Goal: Transaction & Acquisition: Purchase product/service

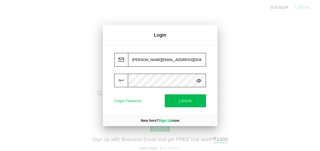
click at [145, 59] on input "[PERSON_NAME][EMAIL_ADDRESS][DOMAIN_NAME]" at bounding box center [167, 60] width 78 height 14
type input "[PERSON_NAME][EMAIL_ADDRESS][DOMAIN_NAME]"
click at [211, 71] on div "[PERSON_NAME][EMAIL_ADDRESS][DOMAIN_NAME] Forgot Password LOGIN" at bounding box center [160, 80] width 115 height 70
click at [187, 104] on button "LOGIN" at bounding box center [185, 101] width 41 height 13
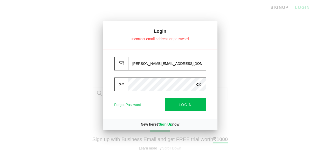
click at [200, 85] on img at bounding box center [198, 84] width 5 height 5
click at [178, 104] on button "LOGIN" at bounding box center [185, 104] width 41 height 13
click at [147, 63] on input "vivek.jain@in.ey.com" at bounding box center [167, 64] width 78 height 14
type input "vivek.jain13@in.ey.com"
click at [177, 108] on button "LOGIN" at bounding box center [185, 104] width 41 height 13
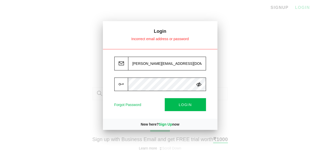
click at [181, 106] on span "LOGIN" at bounding box center [185, 105] width 13 height 4
click at [180, 68] on input "vivek.jain13@in.ey.com" at bounding box center [167, 64] width 78 height 14
click at [212, 86] on div "vivek.jain13@in.ey.com Forgot Password LOGIN" at bounding box center [160, 84] width 115 height 70
click at [195, 102] on button "LOGIN" at bounding box center [185, 104] width 41 height 13
click at [242, 64] on div at bounding box center [160, 75] width 320 height 151
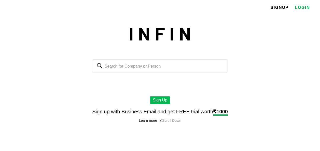
scroll to position [28, 0]
click at [303, 9] on link "LOGIN" at bounding box center [302, 8] width 15 height 8
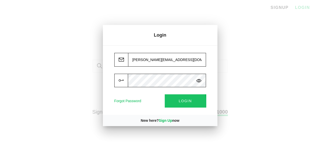
click at [176, 103] on button "LOGIN" at bounding box center [185, 101] width 41 height 13
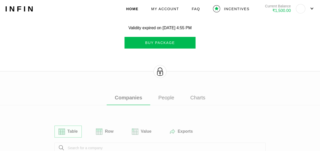
click at [161, 45] on button "BUY PACKAGE" at bounding box center [160, 43] width 71 height 12
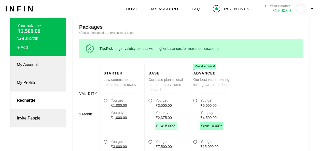
click at [40, 64] on link "My Account" at bounding box center [38, 65] width 56 height 18
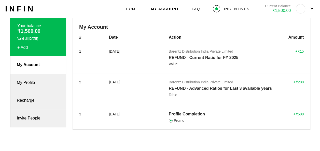
click at [21, 45] on div "+ Add" at bounding box center [38, 47] width 42 height 5
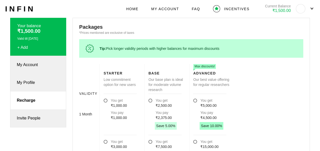
click at [32, 64] on link "My Account" at bounding box center [38, 65] width 56 height 18
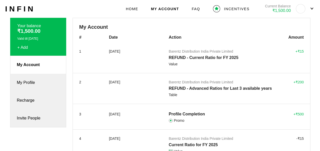
click at [135, 7] on span "HOME" at bounding box center [132, 8] width 12 height 5
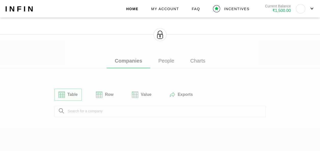
scroll to position [36, 0]
click at [162, 34] on img at bounding box center [160, 35] width 13 height 13
click at [167, 111] on div "Validity expired on 7/20/25, 4:55 PM BUY PACKAGE Companies People Charts Table …" at bounding box center [160, 87] width 320 height 196
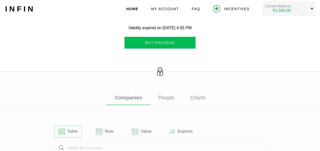
click at [314, 8] on img at bounding box center [312, 8] width 3 height 2
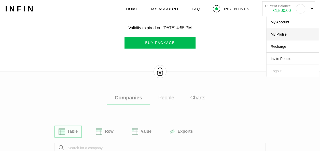
click at [287, 35] on button "My Profile" at bounding box center [293, 34] width 53 height 12
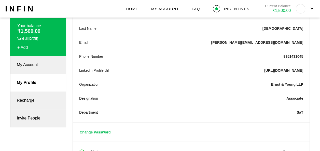
scroll to position [77, 0]
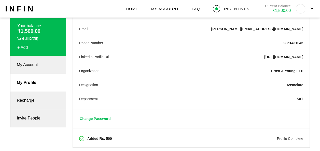
click at [42, 103] on link "Recharge" at bounding box center [38, 101] width 56 height 18
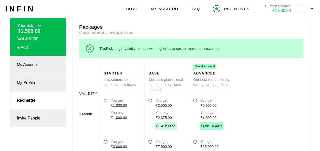
click at [139, 10] on span "HOME" at bounding box center [132, 8] width 12 height 5
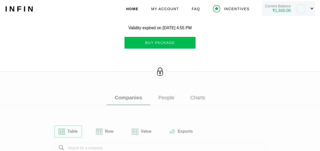
click at [314, 8] on img at bounding box center [312, 8] width 3 height 2
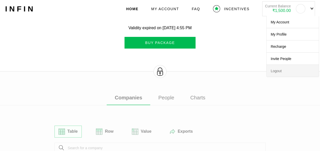
click at [277, 72] on button "Logout" at bounding box center [293, 71] width 53 height 12
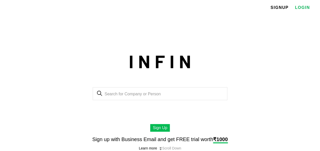
click at [306, 9] on link "LOGIN" at bounding box center [302, 8] width 15 height 8
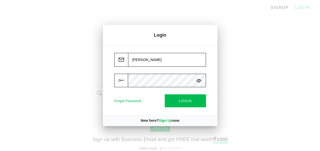
type input "vivek.jain13@in.ey.com"
click at [199, 82] on img at bounding box center [198, 80] width 5 height 5
click at [125, 91] on div "vivek.jain13@in.ey.com Forgot Password LOGIN" at bounding box center [160, 80] width 115 height 70
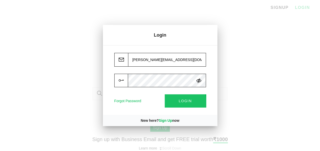
click at [173, 104] on button "LOGIN" at bounding box center [185, 101] width 41 height 13
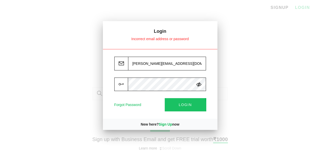
click at [185, 106] on span "LOGIN" at bounding box center [185, 105] width 13 height 4
click at [243, 125] on div at bounding box center [160, 75] width 320 height 151
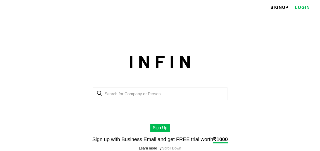
click at [310, 9] on link "LOGIN" at bounding box center [302, 8] width 15 height 8
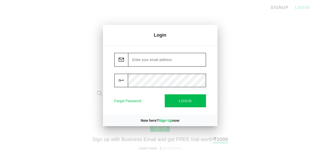
type input "[PERSON_NAME][EMAIL_ADDRESS][DOMAIN_NAME]"
click at [188, 106] on button "LOGIN" at bounding box center [185, 101] width 41 height 13
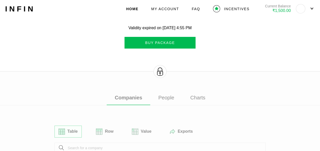
click at [175, 38] on button "BUY PACKAGE" at bounding box center [160, 43] width 71 height 12
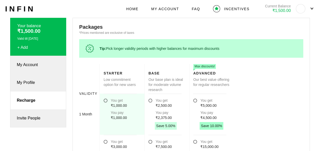
click at [114, 118] on div "₹1,000.00" at bounding box center [119, 117] width 16 height 5
click at [106, 104] on input "You get ₹1,000.00 You pay ₹1,000.00" at bounding box center [106, 104] width 0 height 0
radio input "true"
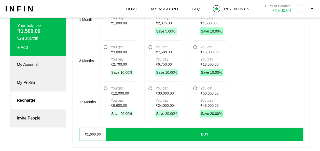
click at [169, 133] on div "BUY" at bounding box center [205, 134] width 198 height 13
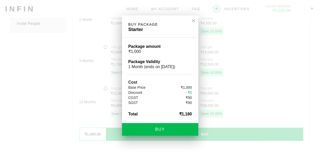
scroll to position [0, 0]
click at [171, 128] on div "BUY" at bounding box center [160, 129] width 76 height 13
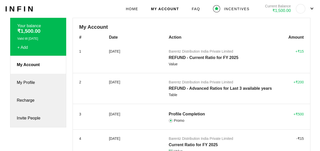
click at [137, 6] on div "HOME MY ACCOUNT FAQ INCENTIVES Current Balance ₹1,500.00" at bounding box center [220, 8] width 189 height 15
click at [137, 10] on span "HOME" at bounding box center [132, 8] width 12 height 5
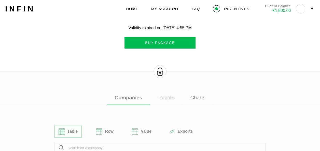
click at [147, 39] on button "BUY PACKAGE" at bounding box center [160, 43] width 71 height 12
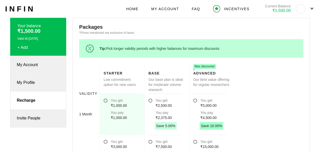
click at [116, 105] on div "₹1,000.00" at bounding box center [119, 105] width 16 height 5
click at [106, 104] on input "You get ₹1,000.00 You pay ₹1,000.00" at bounding box center [106, 104] width 0 height 0
radio input "true"
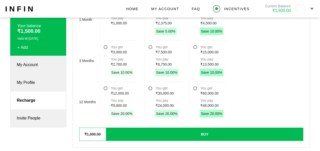
click at [145, 134] on div "BUY" at bounding box center [205, 134] width 198 height 13
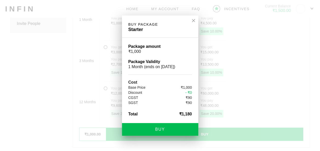
click at [148, 133] on div "BUY" at bounding box center [160, 129] width 76 height 13
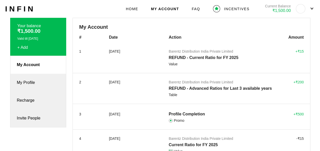
click at [32, 82] on link "My Profile" at bounding box center [38, 83] width 56 height 18
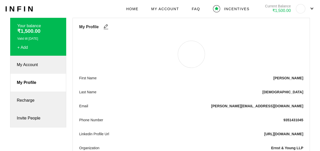
click at [32, 105] on link "Recharge" at bounding box center [38, 101] width 56 height 18
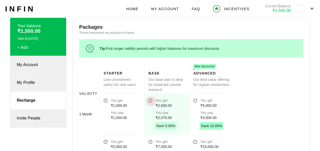
click at [171, 115] on div "₹2,375.00" at bounding box center [164, 117] width 16 height 5
click at [151, 104] on input "You get ₹2,500.00 You pay ₹2,375.00" at bounding box center [151, 104] width 0 height 0
radio input "true"
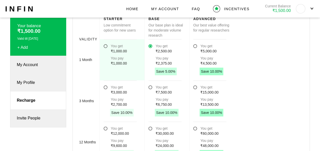
click at [126, 49] on div "₹1,000.00" at bounding box center [119, 51] width 16 height 5
click at [106, 49] on input "You get ₹1,000.00 You pay ₹1,000.00" at bounding box center [106, 49] width 0 height 0
radio input "true"
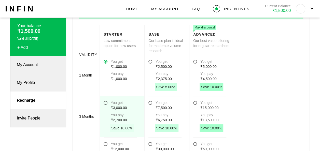
scroll to position [39, 0]
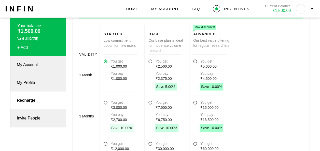
click at [226, 9] on div "INCENTIVES" at bounding box center [231, 8] width 37 height 7
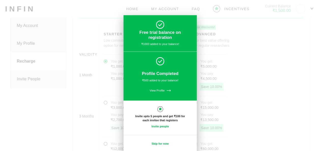
click at [157, 143] on link "Skip for now" at bounding box center [160, 143] width 17 height 3
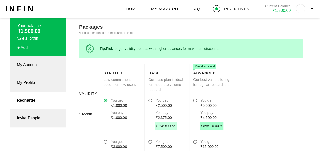
scroll to position [39, 0]
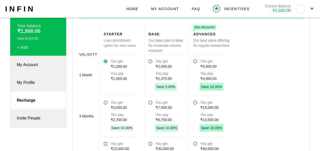
click at [175, 6] on span "MY ACCOUNT" at bounding box center [165, 8] width 28 height 5
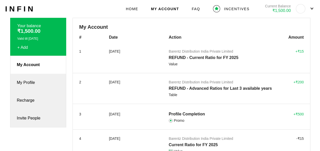
click at [138, 7] on span "HOME" at bounding box center [132, 8] width 12 height 5
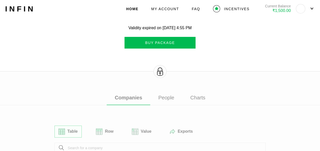
click at [148, 113] on div "Validity expired on 7/20/25, 4:55 PM BUY PACKAGE Companies People Charts Table …" at bounding box center [160, 123] width 320 height 196
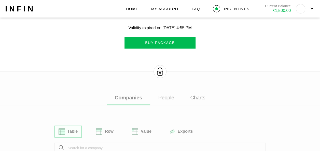
scroll to position [59, 0]
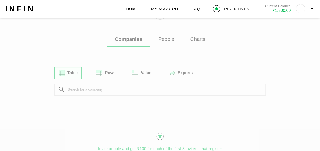
click at [115, 86] on div "Validity expired on 7/20/25, 4:55 PM BUY PACKAGE Companies People Charts Table …" at bounding box center [160, 65] width 320 height 196
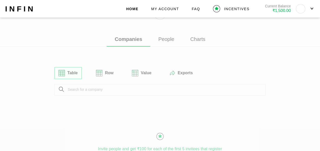
scroll to position [70, 0]
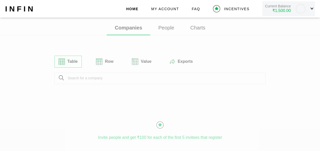
click at [314, 11] on div at bounding box center [312, 11] width 3 height 9
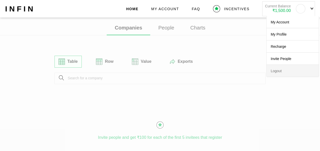
click at [283, 70] on button "Logout" at bounding box center [293, 71] width 53 height 12
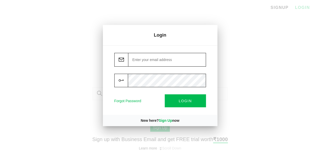
type input "[PERSON_NAME][EMAIL_ADDRESS][DOMAIN_NAME]"
click at [240, 136] on div at bounding box center [160, 75] width 320 height 151
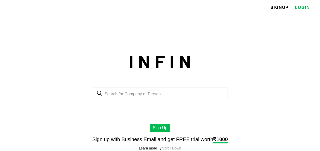
click at [159, 92] on input "text" at bounding box center [165, 94] width 120 height 5
paste input "Air Solution India Pvt Ltd"
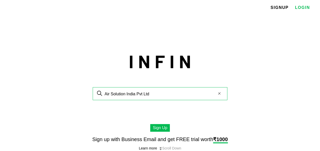
click at [160, 129] on body "X HOME PACKAGES SIGNUP LOGIN arrow_back Air Solution India Pvt Ltd Air Solution…" at bounding box center [160, 75] width 320 height 151
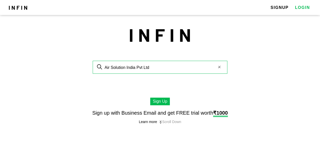
scroll to position [34, 0]
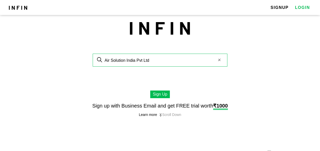
click at [163, 62] on input "Air Solution India Pvt Ltd" at bounding box center [165, 60] width 120 height 5
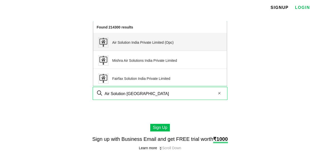
scroll to position [0, 0]
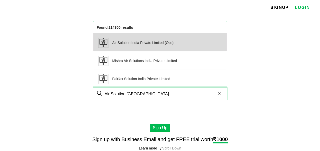
click at [162, 47] on span "Air Solution India Private Limited (Opc)" at bounding box center [142, 43] width 61 height 10
type input "Air Solution India Private Limited (Opc)"
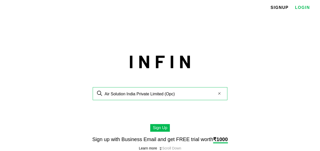
click at [281, 6] on link "SIGNUP" at bounding box center [280, 8] width 18 height 8
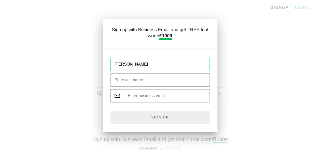
type input "Ishan"
type input "Jain"
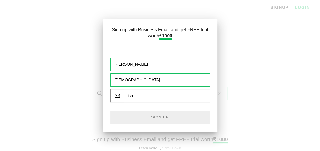
type input "[PERSON_NAME][EMAIL_ADDRESS][DOMAIN_NAME]"
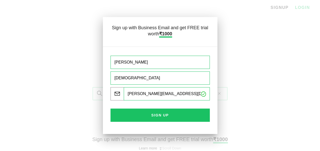
click at [160, 117] on p "Sign Up" at bounding box center [160, 115] width 95 height 9
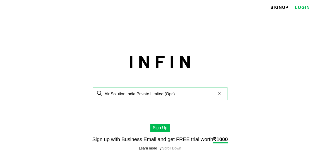
click at [308, 7] on link "LOGIN" at bounding box center [302, 8] width 15 height 8
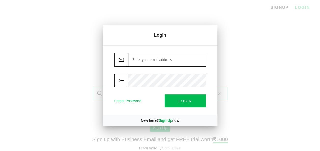
click at [160, 66] on input "email" at bounding box center [167, 60] width 78 height 14
type input "[PERSON_NAME][EMAIL_ADDRESS][DOMAIN_NAME]"
click at [201, 78] on img at bounding box center [198, 80] width 5 height 5
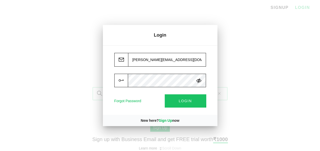
click at [185, 99] on span "LOGIN" at bounding box center [185, 101] width 13 height 4
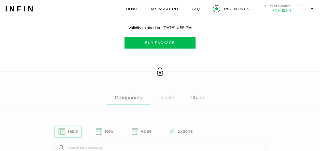
click at [162, 41] on button "BUY PACKAGE" at bounding box center [160, 43] width 71 height 12
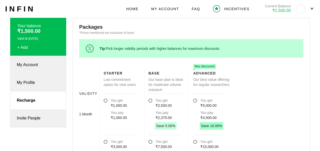
click at [120, 86] on div "Low commitment option for new users" at bounding box center [122, 82] width 37 height 10
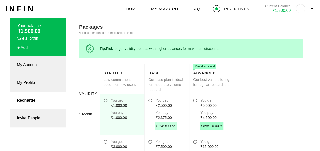
click at [118, 113] on div "You pay" at bounding box center [119, 112] width 16 height 5
click at [106, 104] on input "You get ₹1,000.00 You pay ₹1,000.00" at bounding box center [106, 104] width 0 height 0
radio input "true"
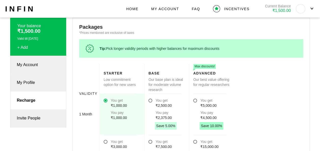
scroll to position [95, 0]
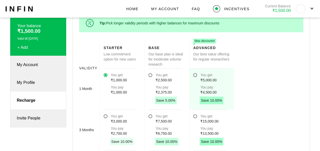
click at [207, 80] on div "₹5,000.00" at bounding box center [209, 80] width 16 height 5
click at [196, 79] on input "You get ₹5,000.00 You pay ₹4,500.00" at bounding box center [196, 78] width 0 height 0
radio input "true"
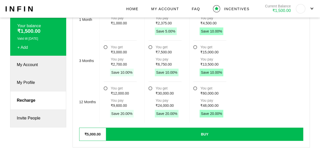
click at [218, 140] on div "BUY" at bounding box center [205, 134] width 198 height 13
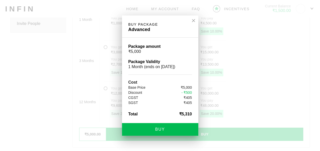
click at [180, 136] on div at bounding box center [160, 75] width 320 height 151
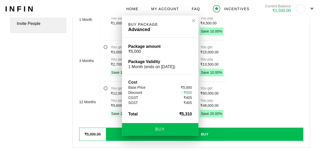
scroll to position [95, 0]
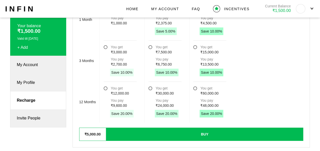
click at [198, 131] on div "BUY" at bounding box center [205, 134] width 198 height 13
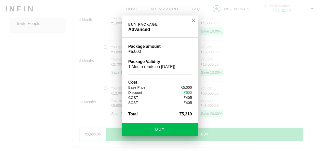
click at [188, 128] on div "BUY" at bounding box center [160, 129] width 76 height 13
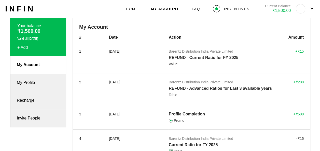
click at [21, 46] on div "+ Add" at bounding box center [38, 47] width 42 height 5
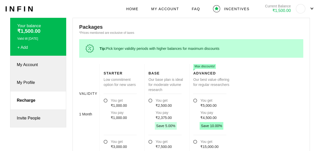
click at [220, 8] on img at bounding box center [216, 8] width 7 height 7
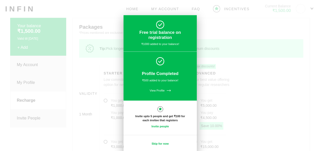
click at [243, 11] on div at bounding box center [160, 75] width 320 height 151
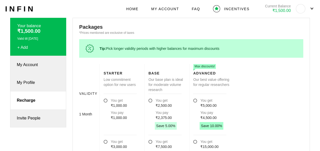
click at [237, 19] on div "Packages *Prices mentioned are exclusive of taxes Tip: Pick longer validity per…" at bounding box center [192, 121] width 238 height 206
click at [241, 10] on div "INCENTIVES" at bounding box center [236, 8] width 25 height 5
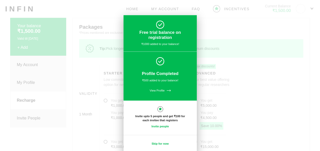
click at [232, 48] on div at bounding box center [160, 75] width 320 height 151
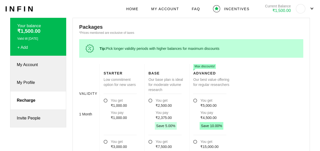
click at [22, 6] on link "INFIN" at bounding box center [20, 8] width 30 height 5
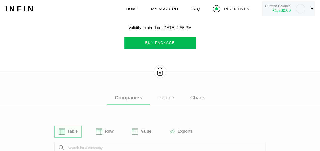
click at [309, 10] on button "Current Balance ₹1,500.00" at bounding box center [289, 8] width 53 height 15
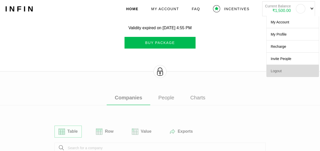
click at [287, 70] on button "Logout" at bounding box center [293, 71] width 53 height 12
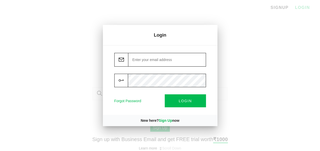
type input "[PERSON_NAME][EMAIL_ADDRESS][DOMAIN_NAME]"
click at [280, 73] on div at bounding box center [160, 75] width 320 height 151
